Goal: Use online tool/utility: Utilize a website feature to perform a specific function

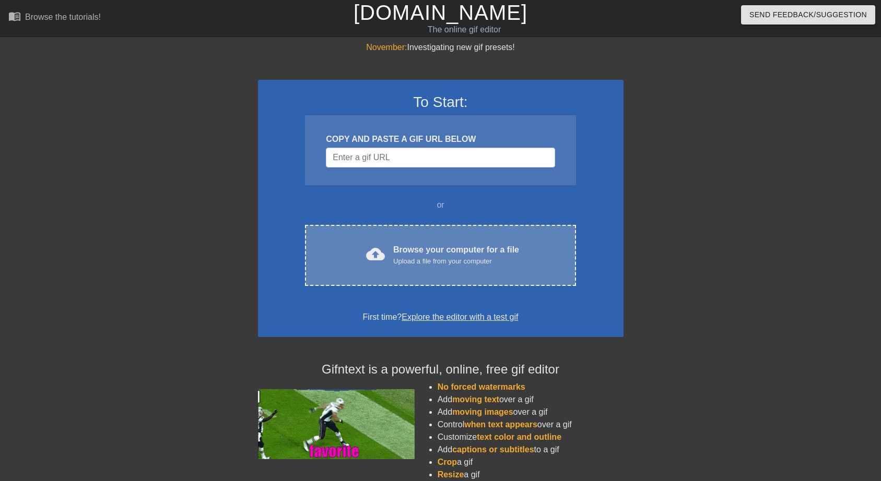
click at [398, 267] on div "cloud_upload Browse your computer for a file Upload a file from your computer" at bounding box center [440, 255] width 227 height 23
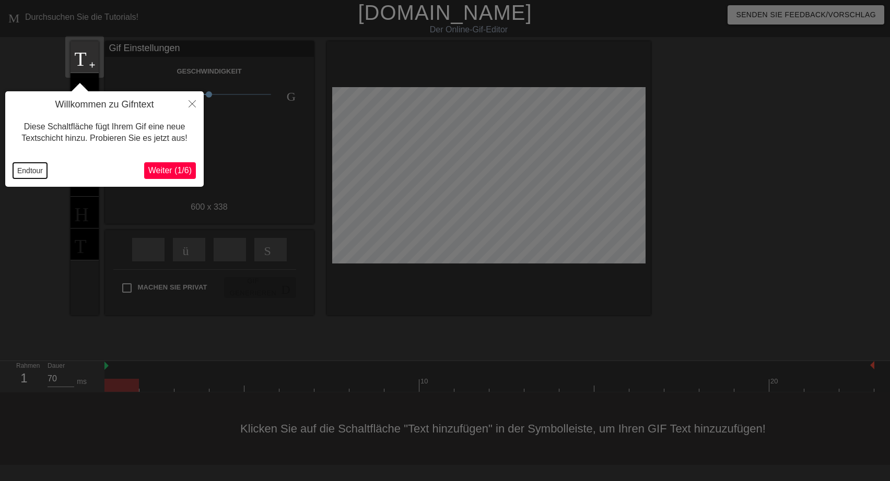
click at [27, 173] on button "Endtour" at bounding box center [30, 171] width 34 height 16
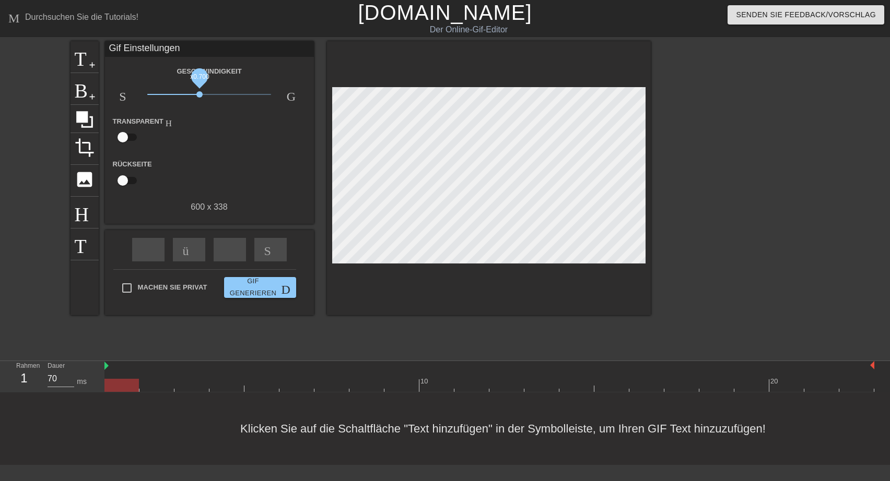
drag, startPoint x: 211, startPoint y: 96, endPoint x: 199, endPoint y: 96, distance: 11.5
click at [199, 96] on span "x0.700" at bounding box center [199, 94] width 6 height 6
click at [90, 65] on span "add-circle" at bounding box center [92, 65] width 9 height 9
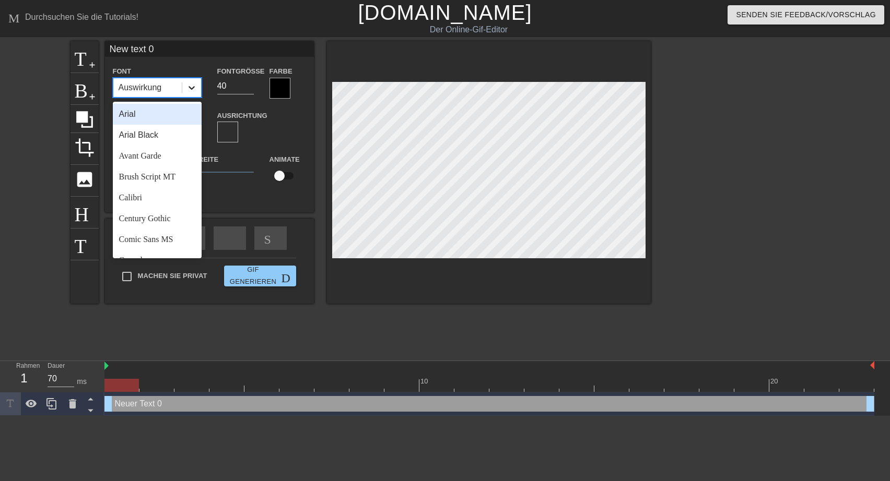
click at [190, 90] on icon at bounding box center [191, 87] width 10 height 10
click at [148, 179] on div "Brush Script MT" at bounding box center [157, 177] width 89 height 21
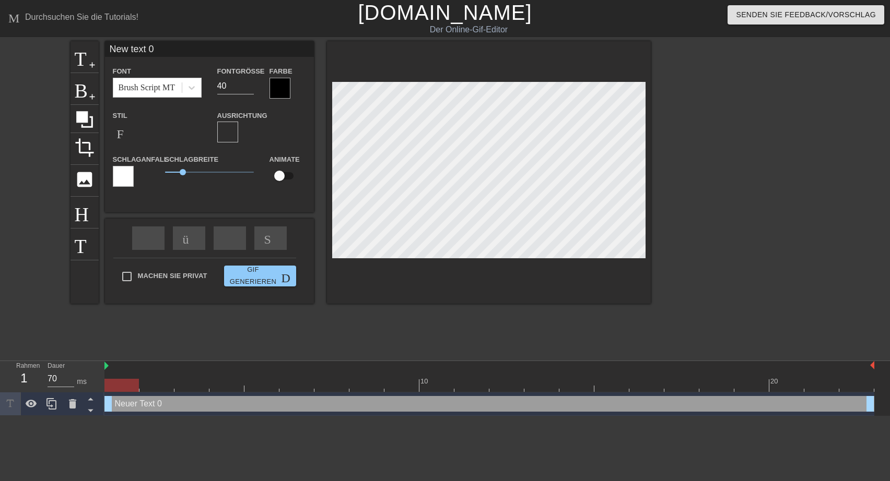
drag, startPoint x: 155, startPoint y: 46, endPoint x: 109, endPoint y: 42, distance: 46.2
click at [109, 42] on input "New text 0" at bounding box center [209, 49] width 209 height 16
type input "Schönen Tag Ihr drei"
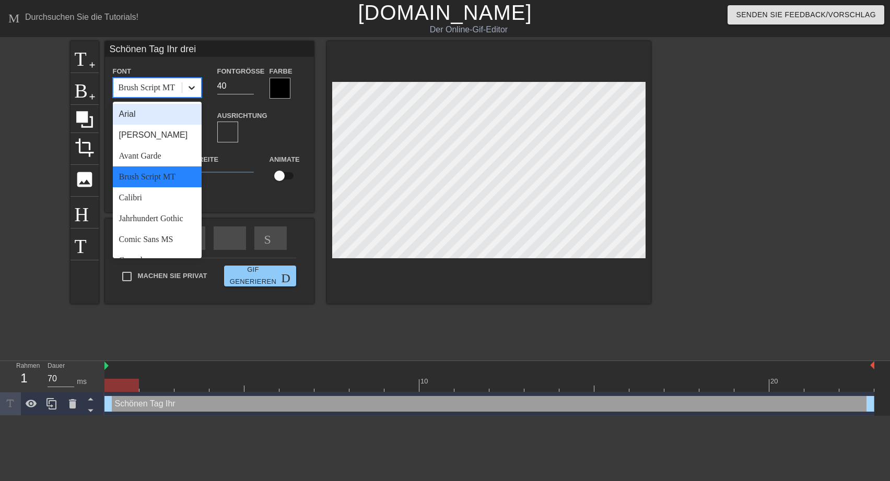
click at [190, 87] on icon at bounding box center [191, 88] width 6 height 4
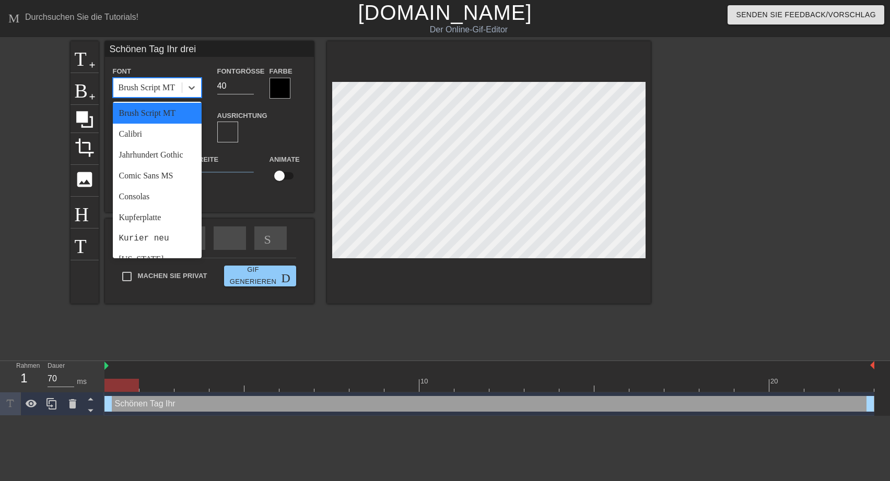
scroll to position [69, 0]
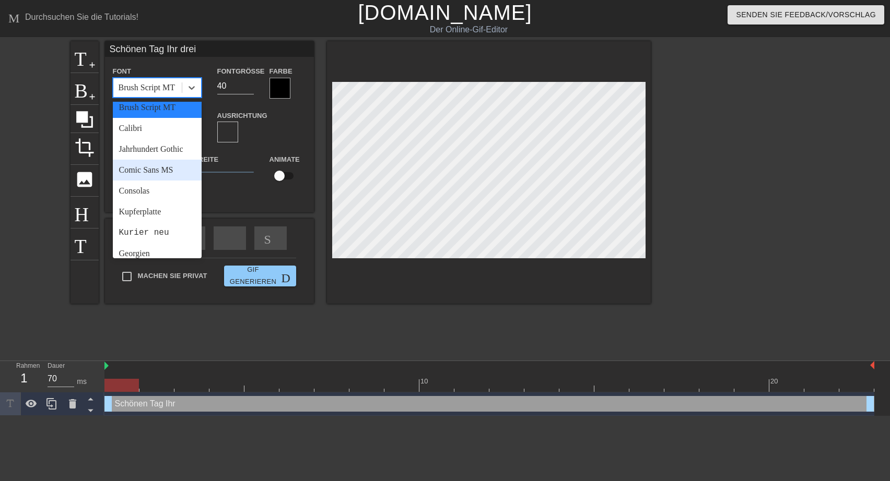
click at [140, 181] on div "Comic Sans MS" at bounding box center [157, 170] width 89 height 21
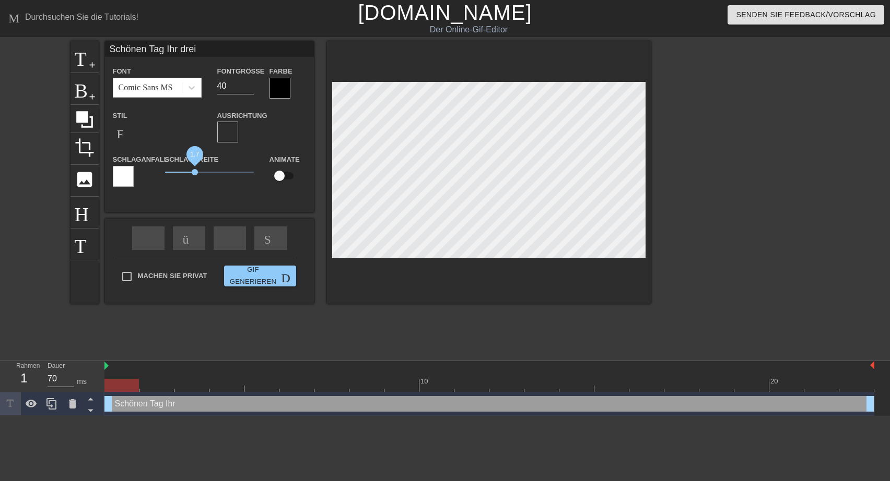
drag, startPoint x: 182, startPoint y: 173, endPoint x: 195, endPoint y: 174, distance: 13.1
click at [195, 174] on span "1.7" at bounding box center [195, 172] width 6 height 6
click at [275, 90] on div at bounding box center [279, 88] width 21 height 21
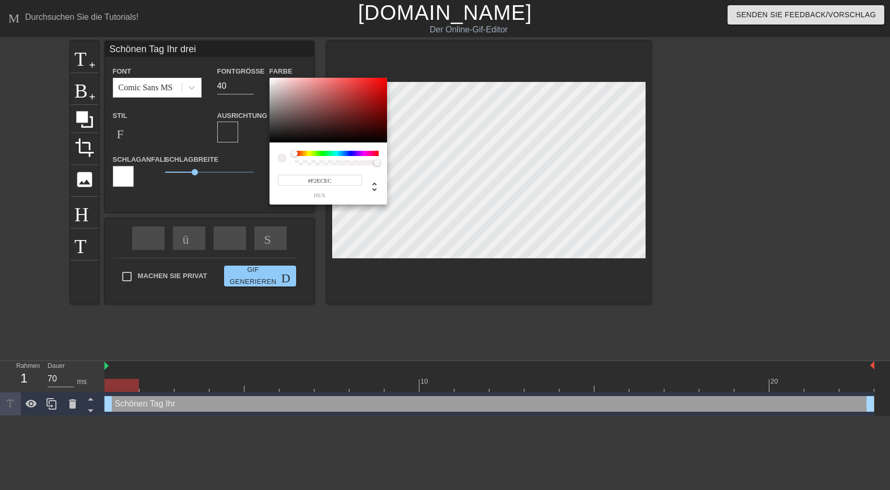
type input "#F2ECEC"
click at [272, 81] on div at bounding box center [327, 110] width 117 height 65
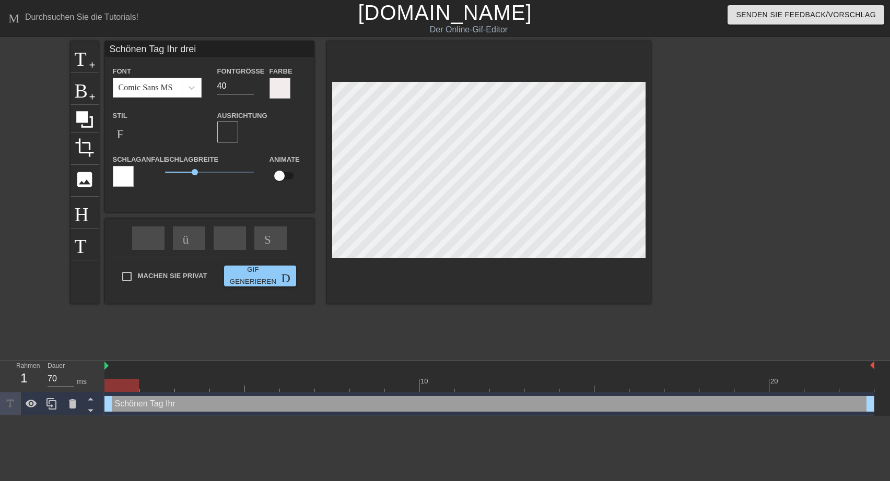
click at [124, 182] on div at bounding box center [123, 176] width 21 height 21
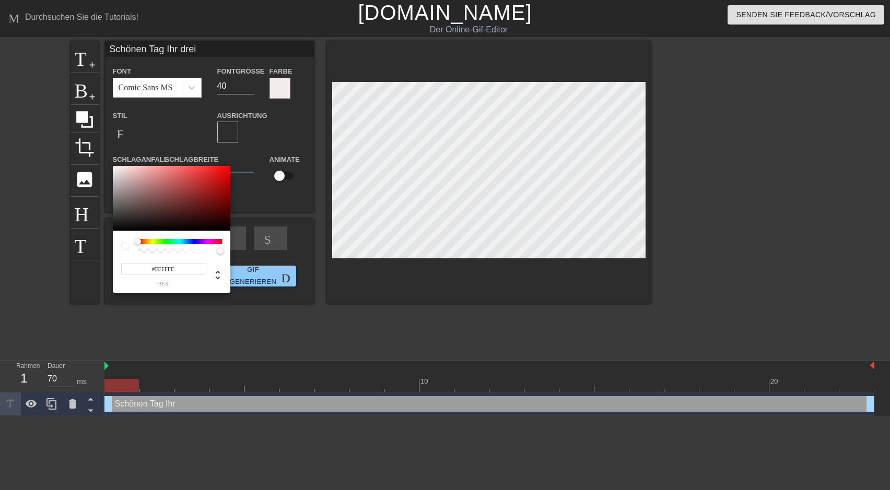
type input "#101010"
click at [115, 227] on div at bounding box center [171, 198] width 117 height 65
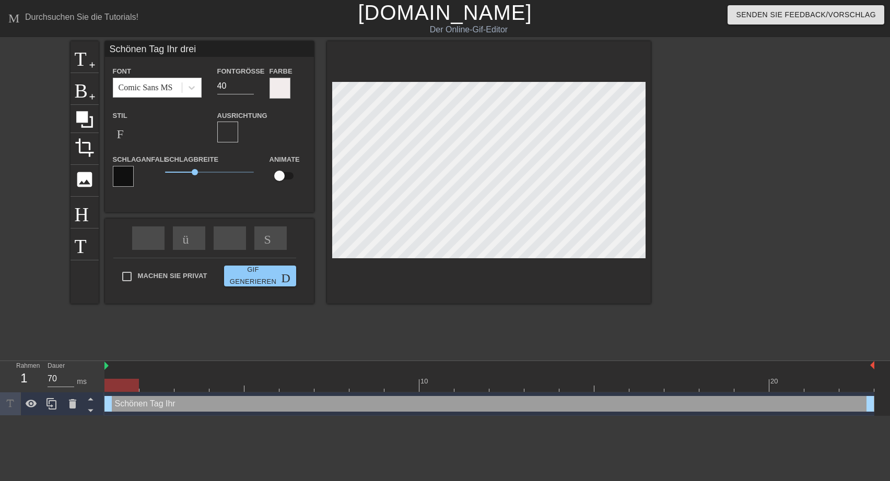
click at [278, 90] on div at bounding box center [279, 88] width 21 height 21
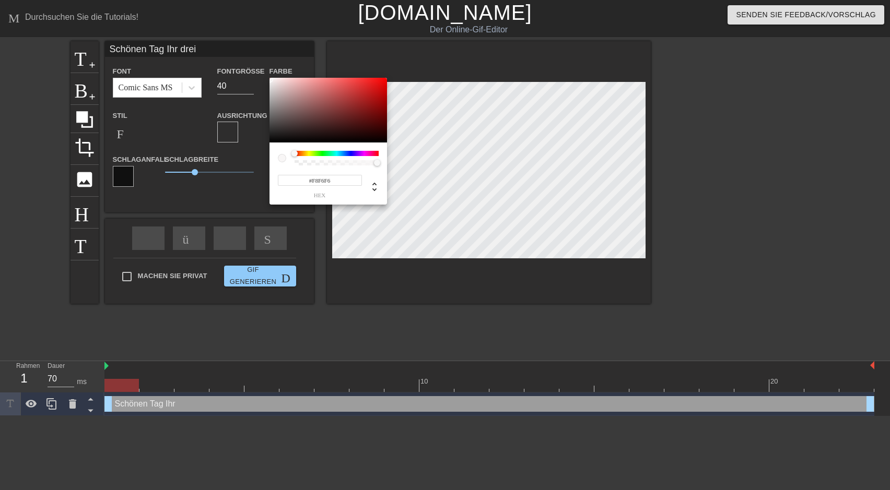
type input "#F8F6F6"
click at [270, 79] on div at bounding box center [270, 79] width 6 height 6
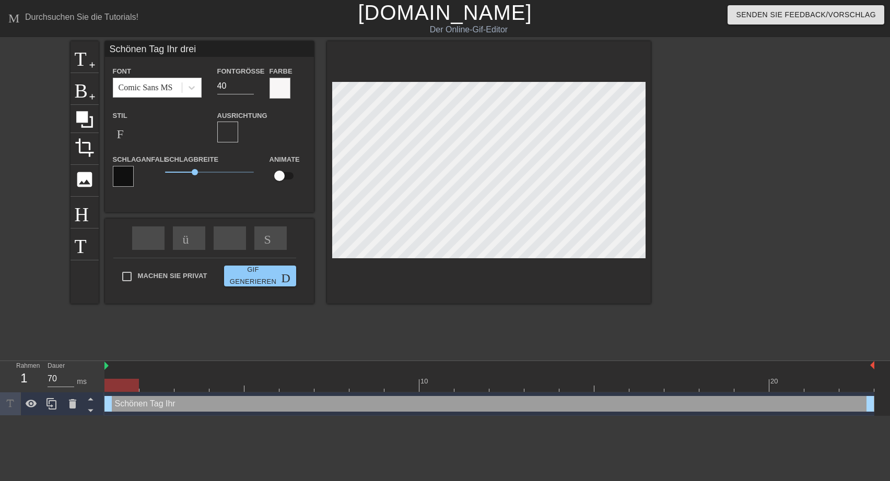
click at [202, 50] on input "Schönen Tag Ihr drei" at bounding box center [209, 49] width 209 height 16
type input "Schönen Tag Ihr drei und"
click at [250, 89] on input "39" at bounding box center [235, 86] width 37 height 17
type input "38"
click at [250, 89] on input "38" at bounding box center [235, 86] width 37 height 17
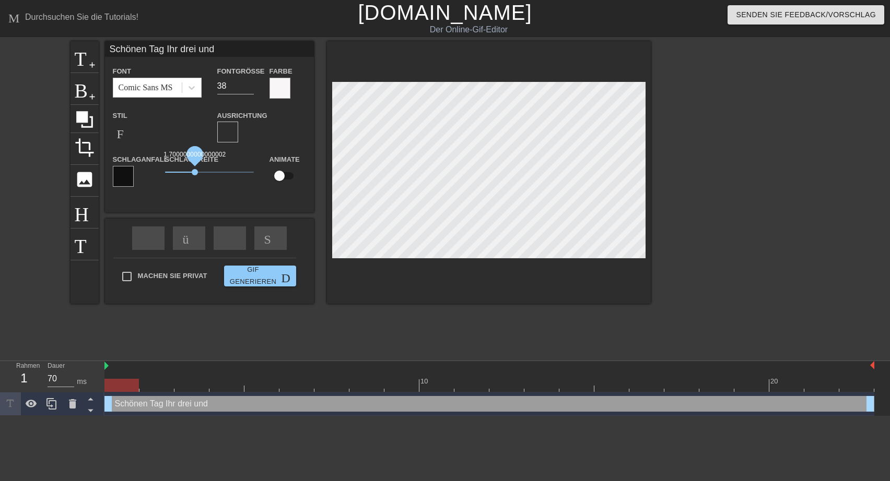
type input "Schönen Tag Ihr drei und"
drag, startPoint x: 193, startPoint y: 174, endPoint x: 184, endPoint y: 178, distance: 8.9
click at [184, 178] on span "1.1" at bounding box center [209, 172] width 89 height 13
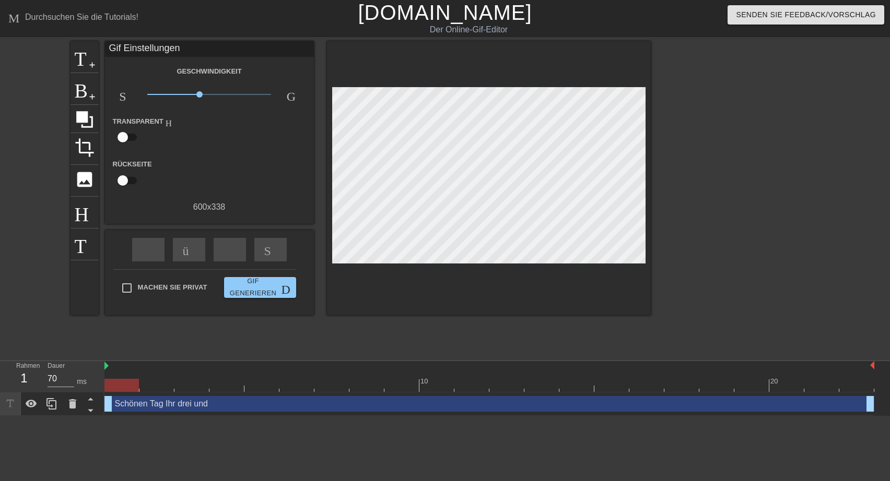
click at [128, 274] on div "Machen Sie privat Gif generieren Doppelpfeil" at bounding box center [204, 289] width 183 height 41
click at [127, 285] on input "Machen Sie privat" at bounding box center [127, 288] width 22 height 22
checkbox input "true"
click at [255, 292] on span "Gif generieren Doppelpfeil" at bounding box center [260, 288] width 64 height 24
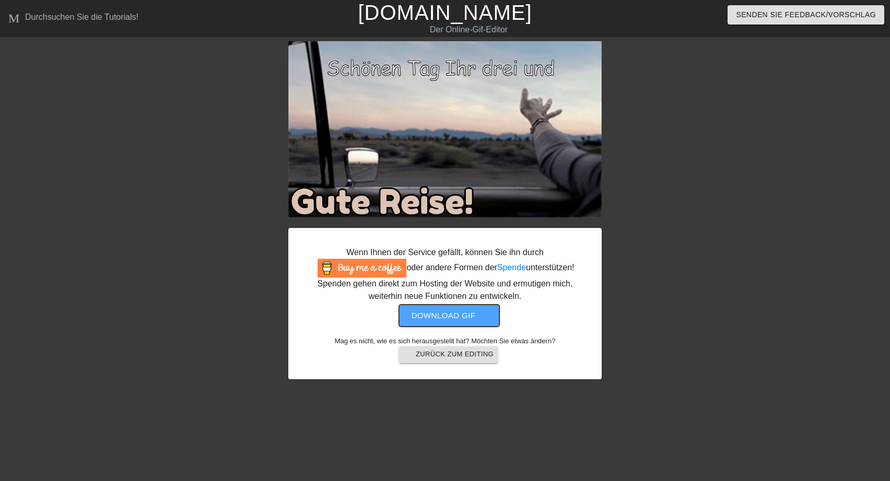
click at [445, 315] on span "Download gif get-app" at bounding box center [449, 316] width 76 height 14
